Goal: Use online tool/utility

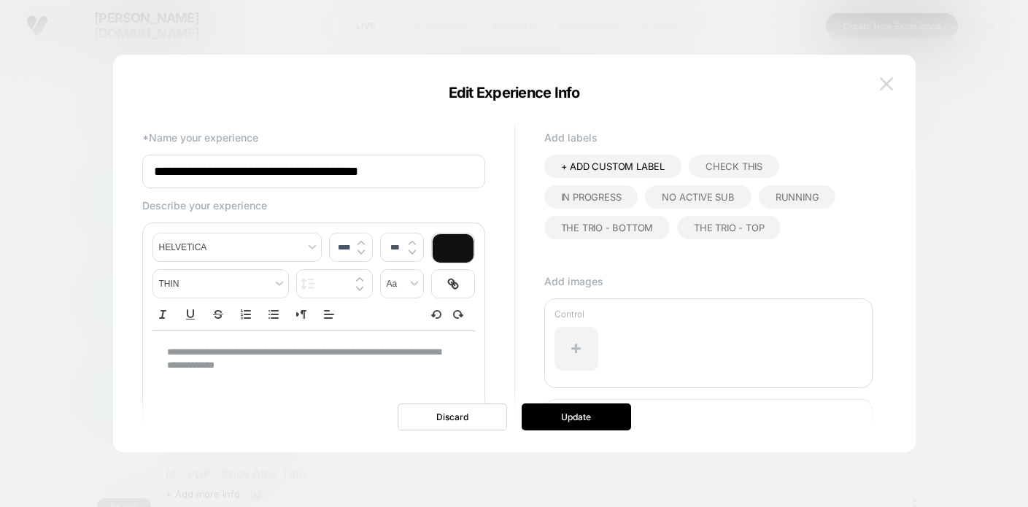
click at [884, 85] on img at bounding box center [886, 83] width 13 height 12
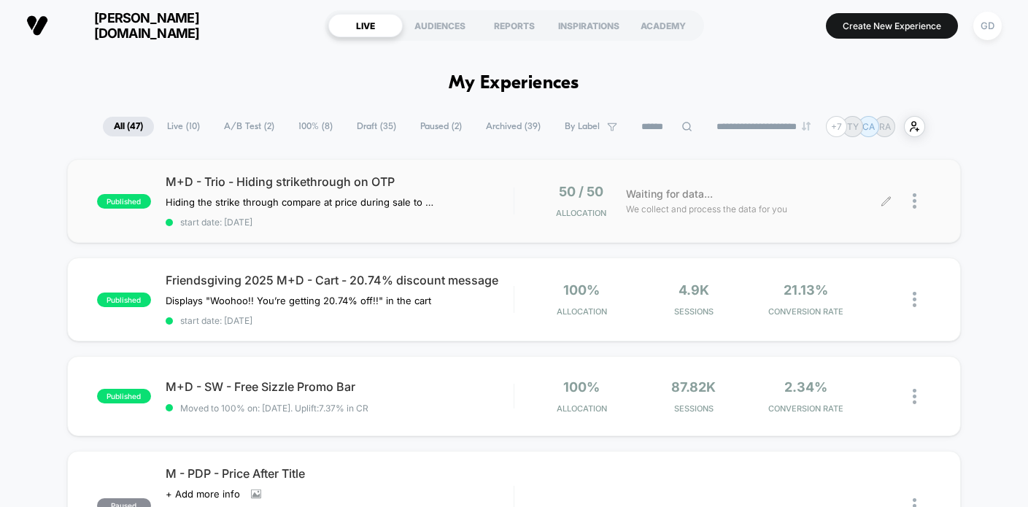
click at [883, 197] on icon at bounding box center [886, 201] width 11 height 11
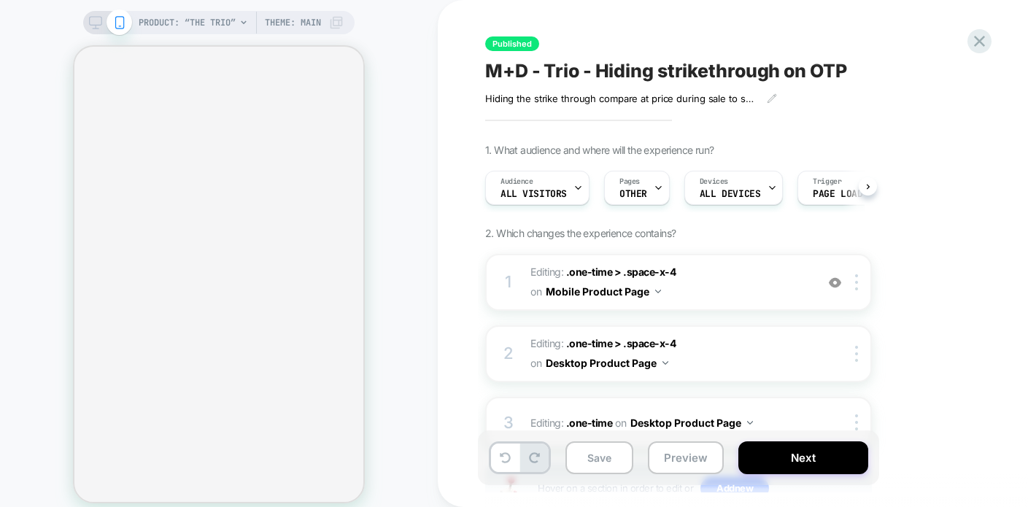
scroll to position [0, 1]
click at [90, 28] on icon at bounding box center [95, 22] width 13 height 13
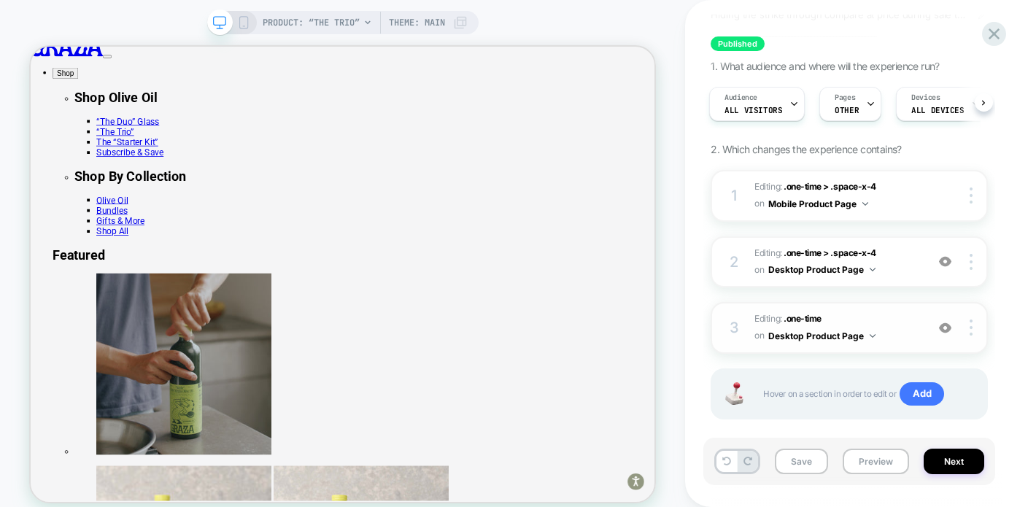
scroll to position [126, 0]
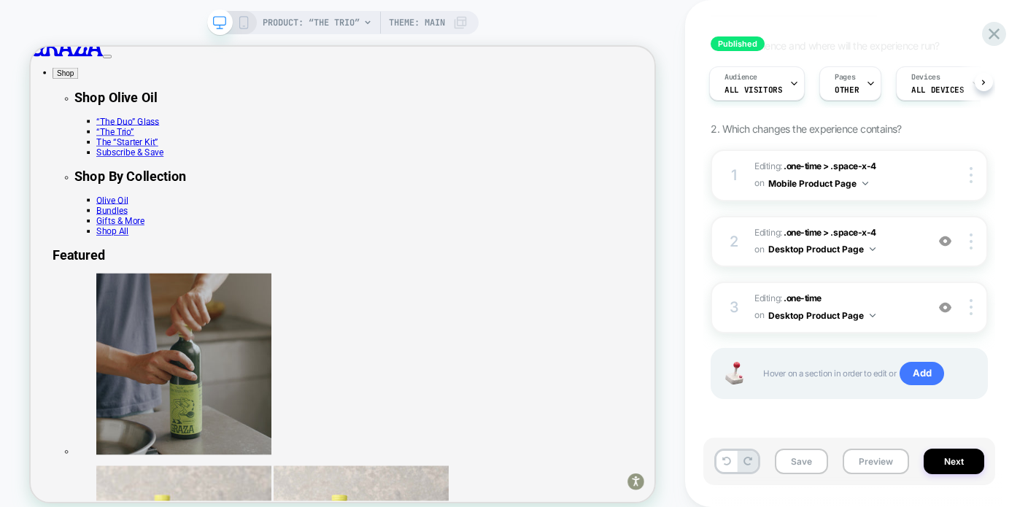
click at [237, 20] on icon at bounding box center [243, 22] width 13 height 13
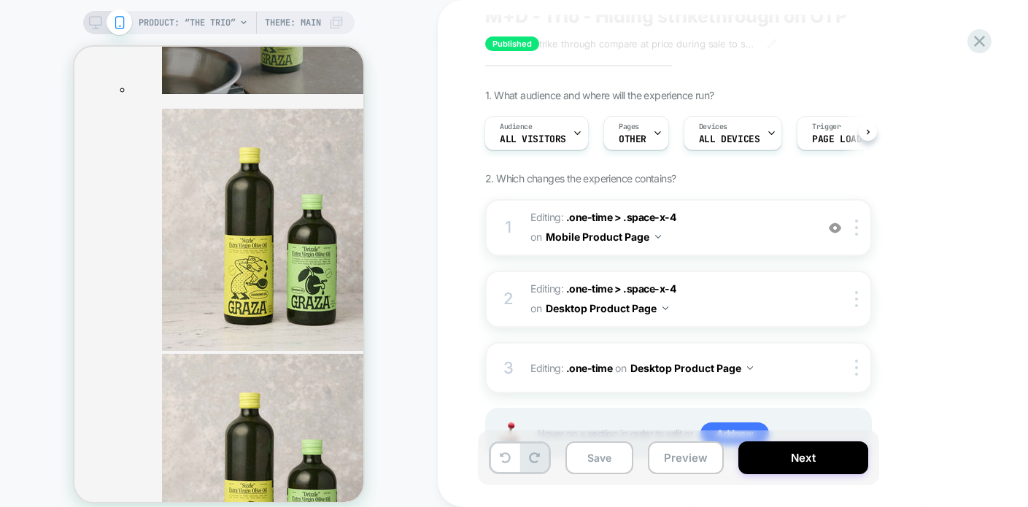
scroll to position [57, 0]
